Goal: Check status: Check status

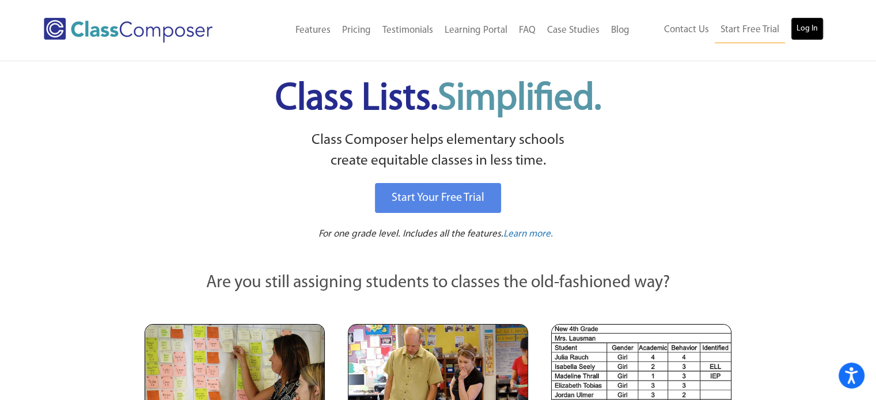
click at [794, 31] on link "Log In" at bounding box center [807, 28] width 33 height 23
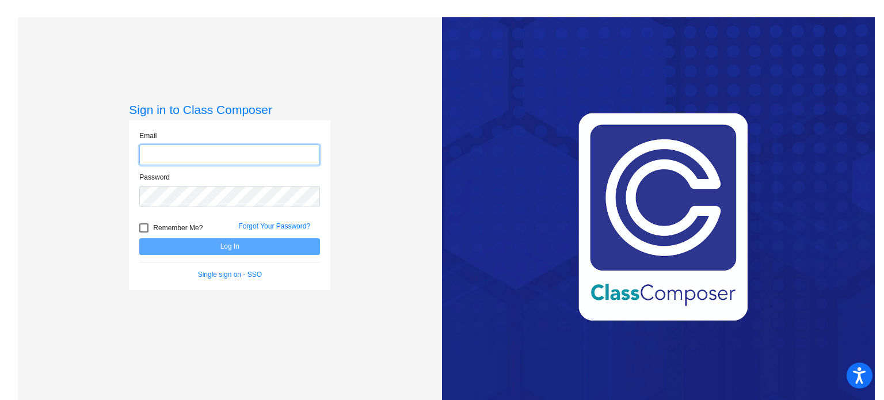
type input "[EMAIL_ADDRESS][DOMAIN_NAME]"
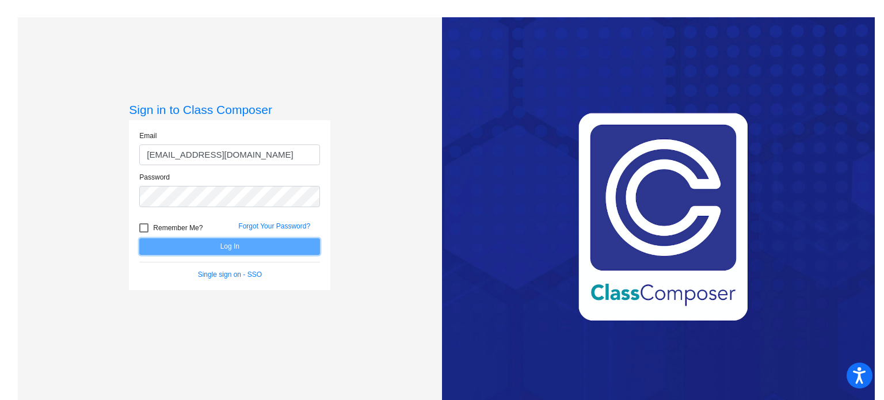
click at [248, 244] on button "Log In" at bounding box center [229, 246] width 181 height 17
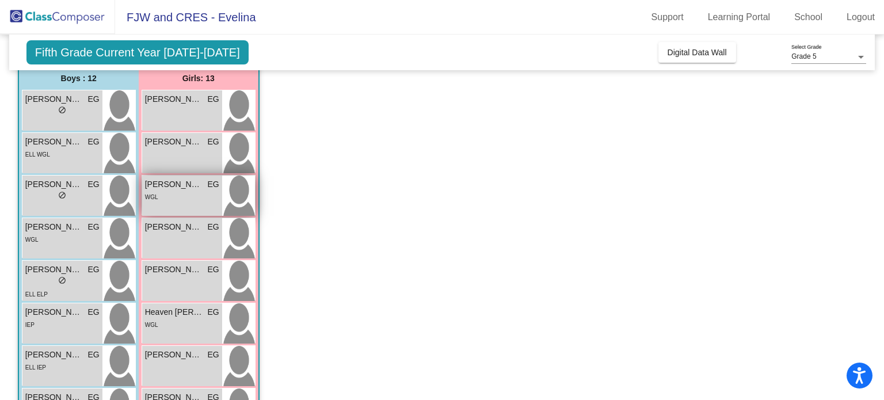
scroll to position [115, 0]
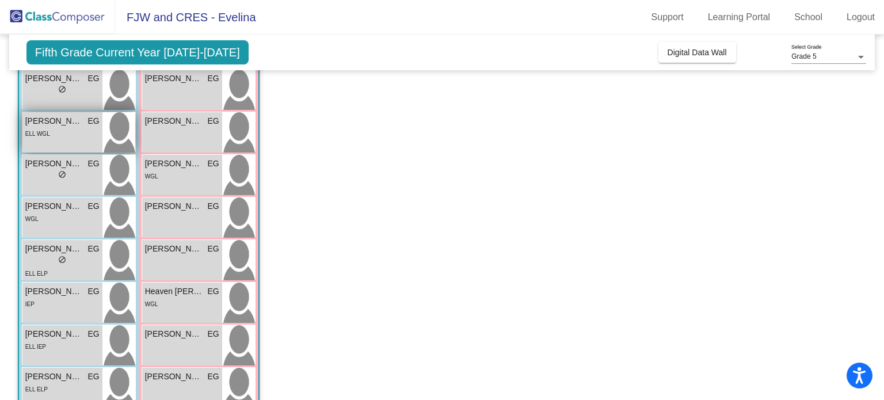
click at [51, 147] on div "[PERSON_NAME] EG lock do_not_disturb_alt ELL WGL" at bounding box center [62, 132] width 80 height 40
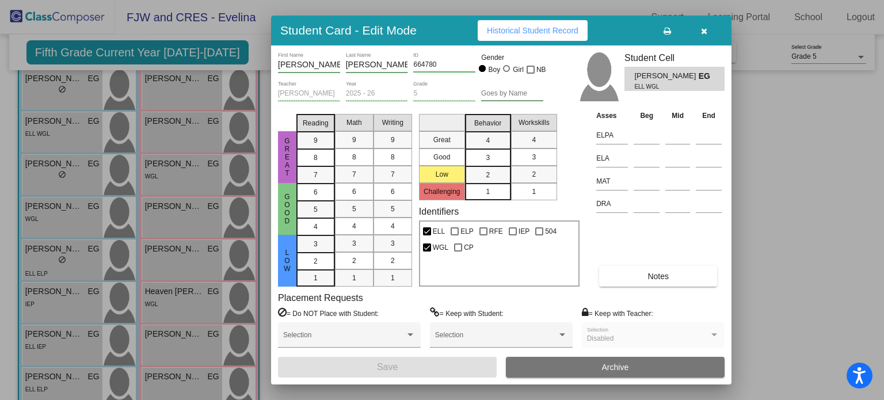
click at [703, 33] on icon "button" at bounding box center [704, 31] width 6 height 8
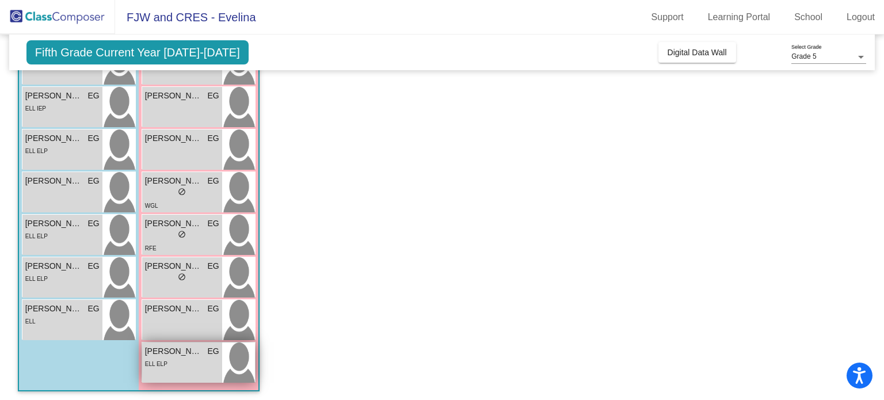
scroll to position [355, 0]
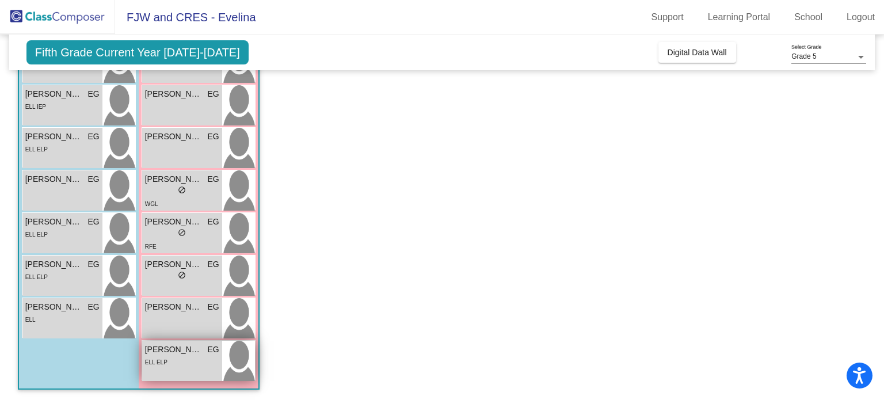
click at [192, 348] on span "[PERSON_NAME]" at bounding box center [174, 350] width 58 height 12
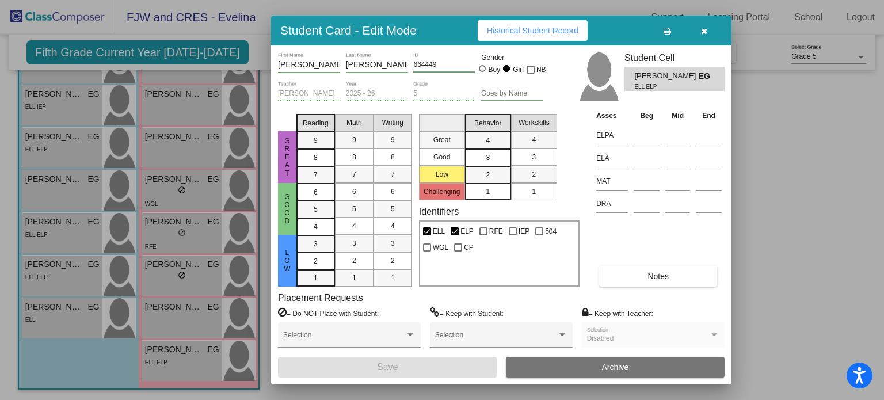
click at [703, 31] on icon "button" at bounding box center [704, 31] width 6 height 8
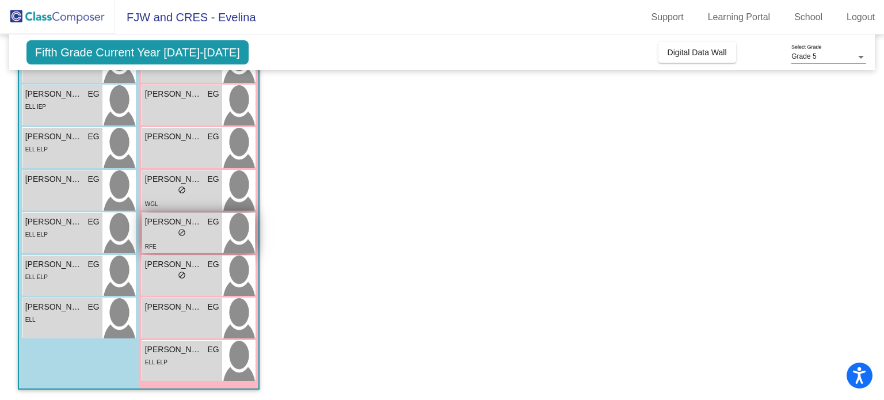
click at [183, 230] on span "do_not_disturb_alt" at bounding box center [182, 233] width 8 height 8
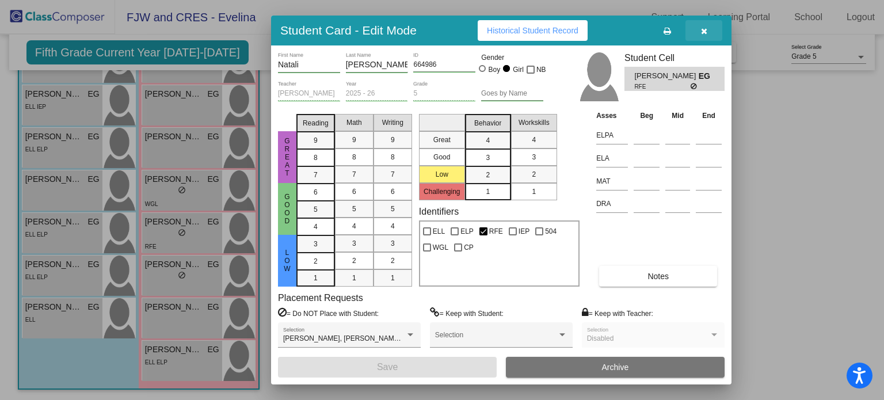
click at [704, 32] on icon "button" at bounding box center [704, 31] width 6 height 8
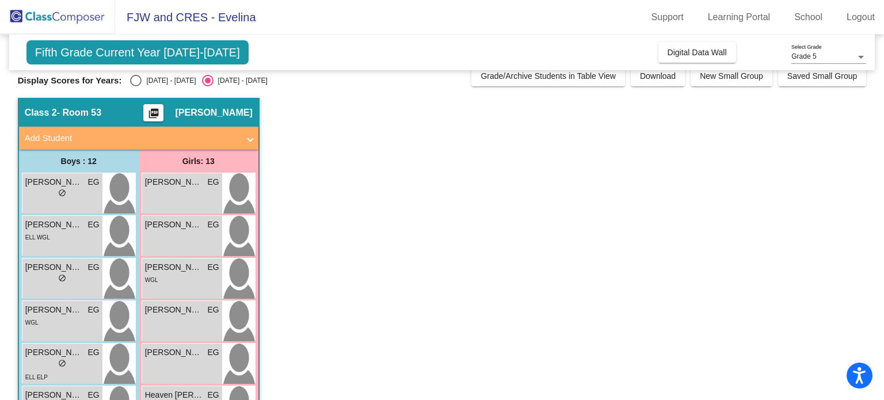
scroll to position [0, 0]
